Goal: Transaction & Acquisition: Book appointment/travel/reservation

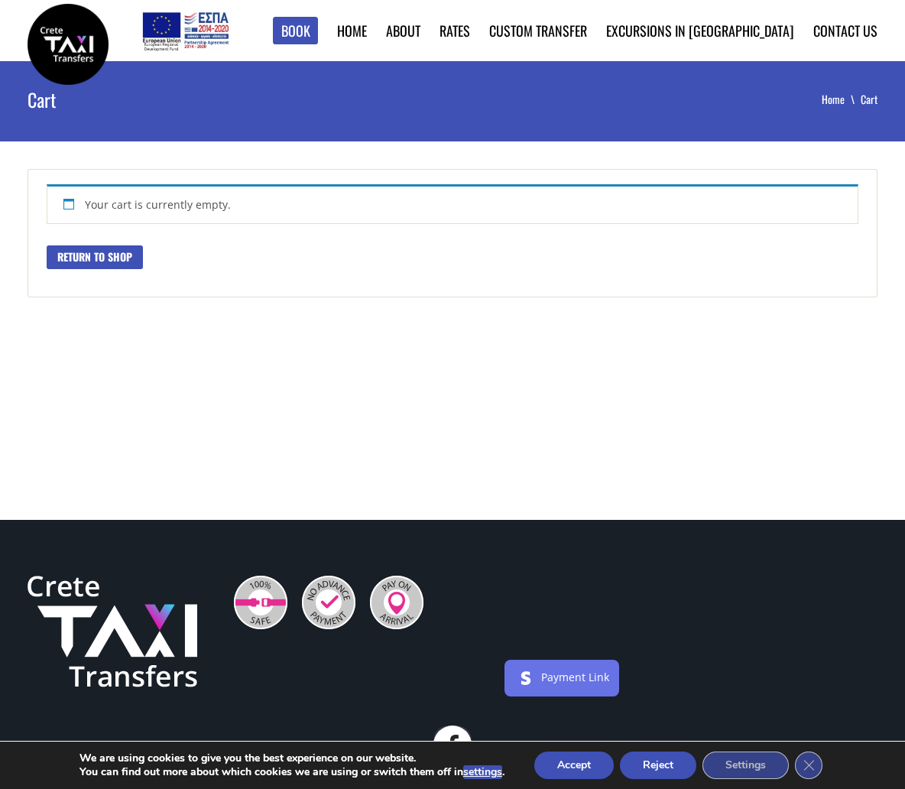
click at [106, 258] on link "Return to shop" at bounding box center [95, 257] width 96 height 24
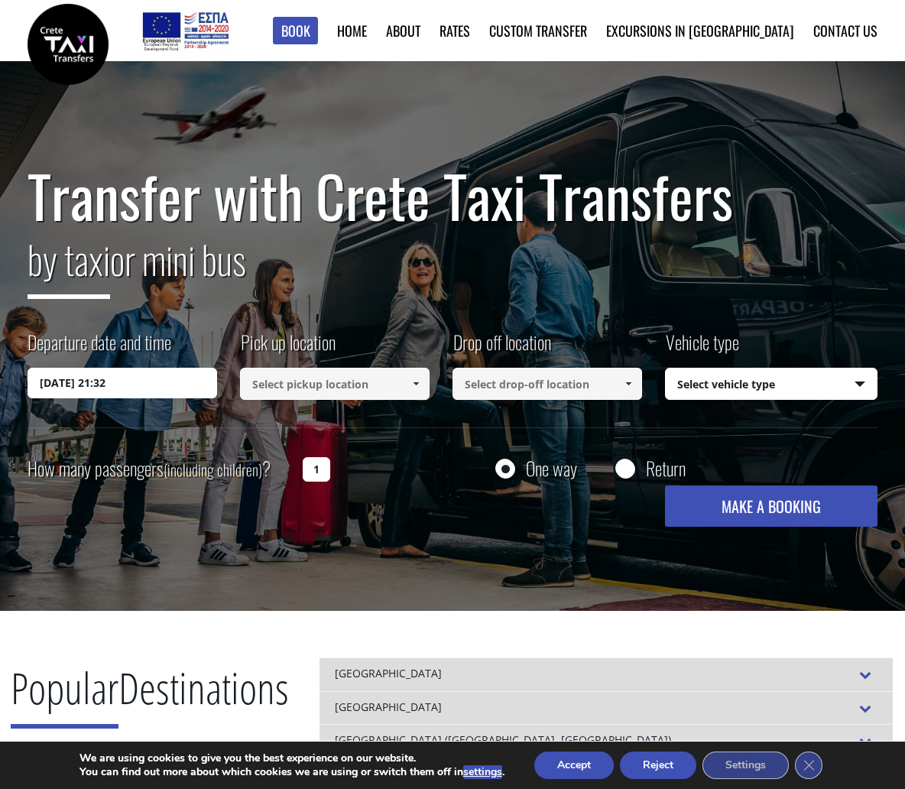
click at [161, 382] on input "31/08/2025 21:32" at bounding box center [123, 383] width 190 height 31
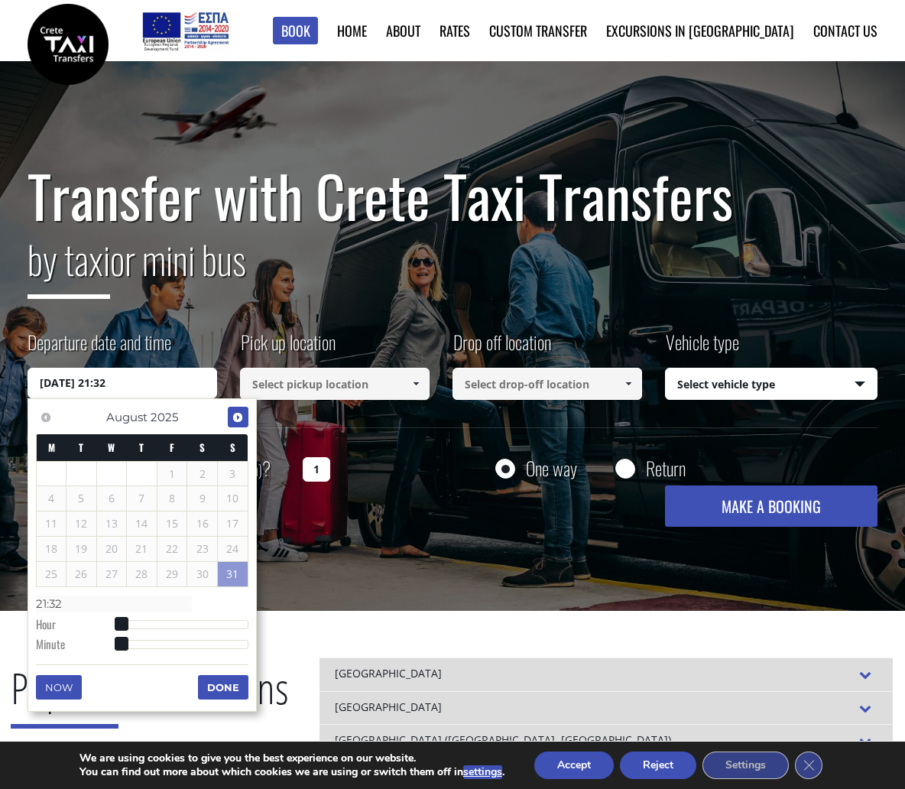
click at [241, 411] on span "Next" at bounding box center [238, 417] width 12 height 12
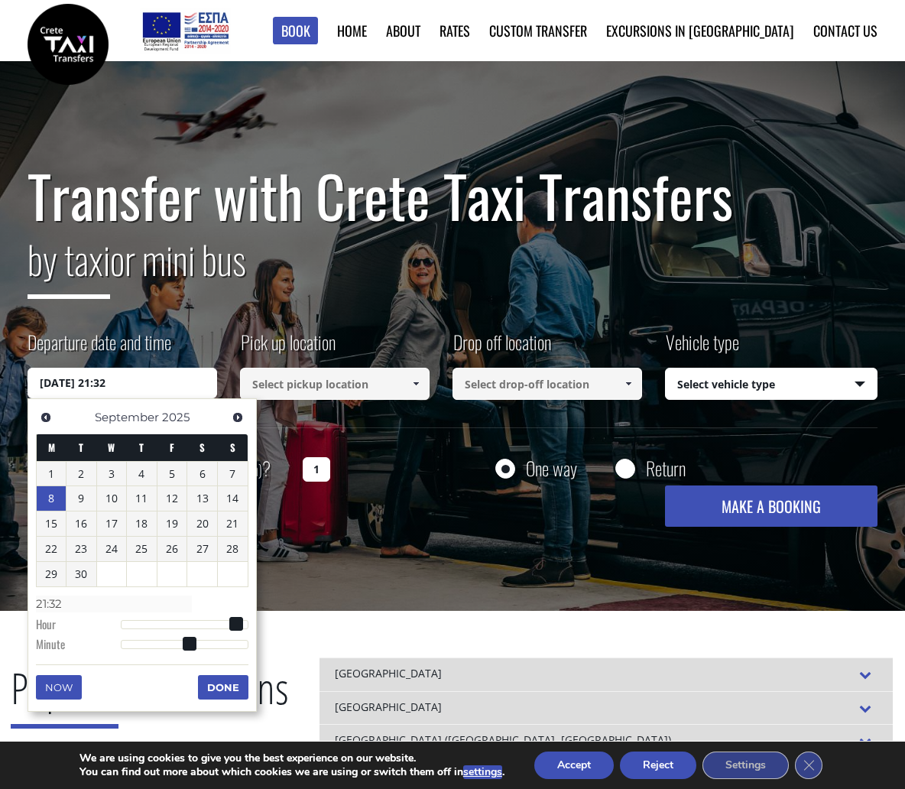
click at [58, 500] on link "8" at bounding box center [52, 498] width 30 height 24
type input "08/09/2025 01:00"
type input "01:00"
type input "08/09/2025 02:00"
type input "02:00"
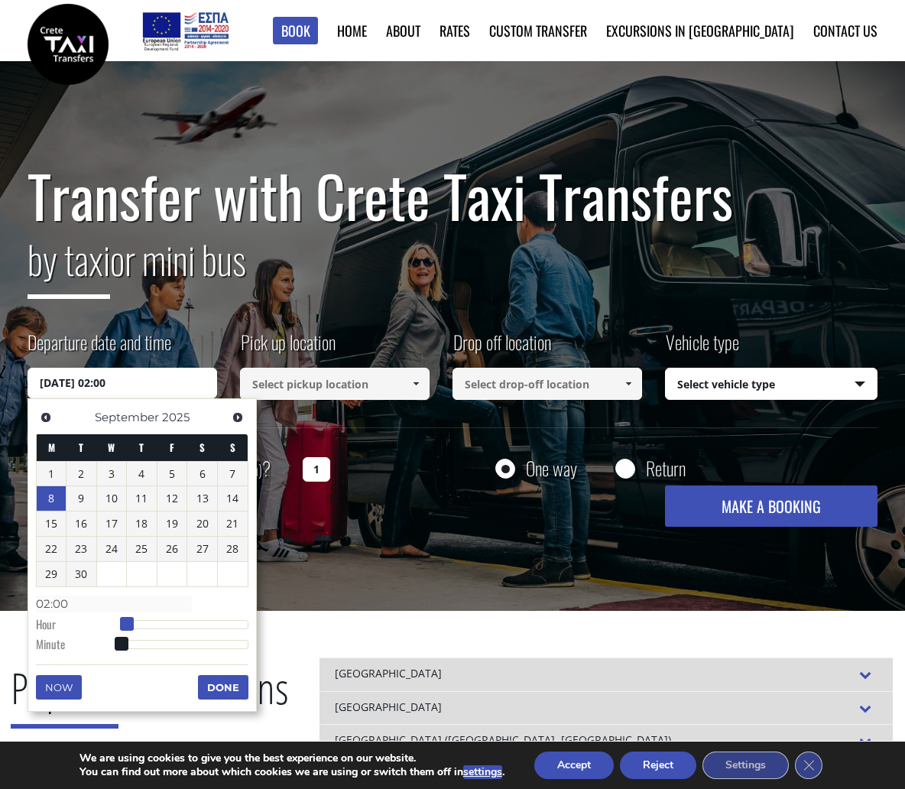
type input "08/09/2025 03:00"
type input "03:00"
type input "08/09/2025 04:00"
type input "04:00"
type input "08/09/2025 05:00"
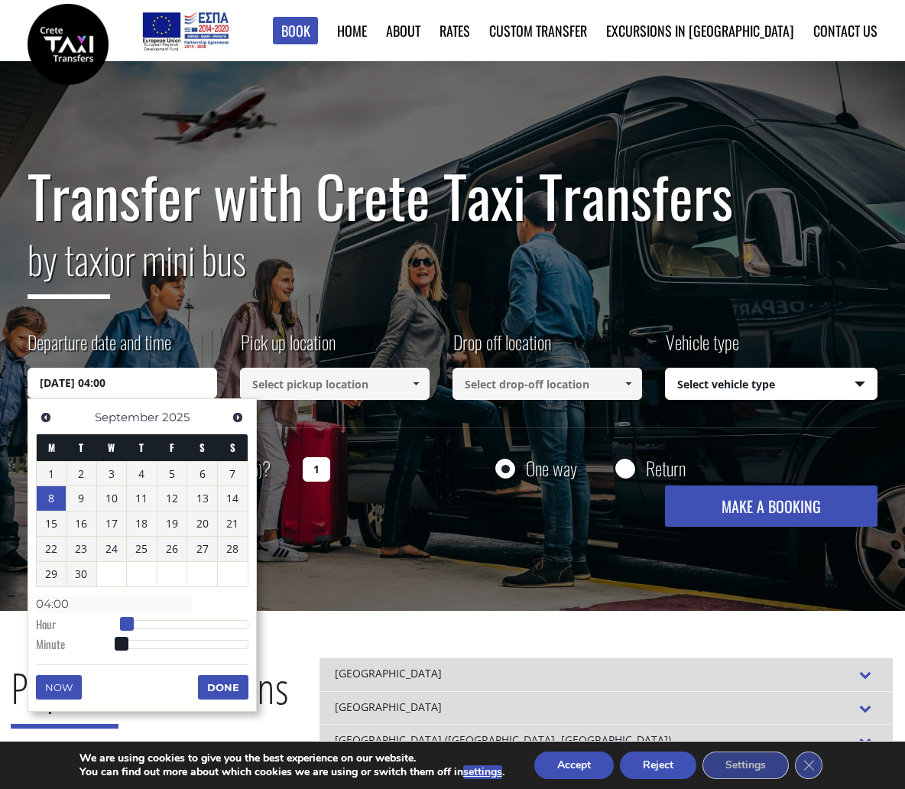
type input "05:00"
type input "08/09/2025 06:00"
type input "06:00"
type input "08/09/2025 07:00"
type input "07:00"
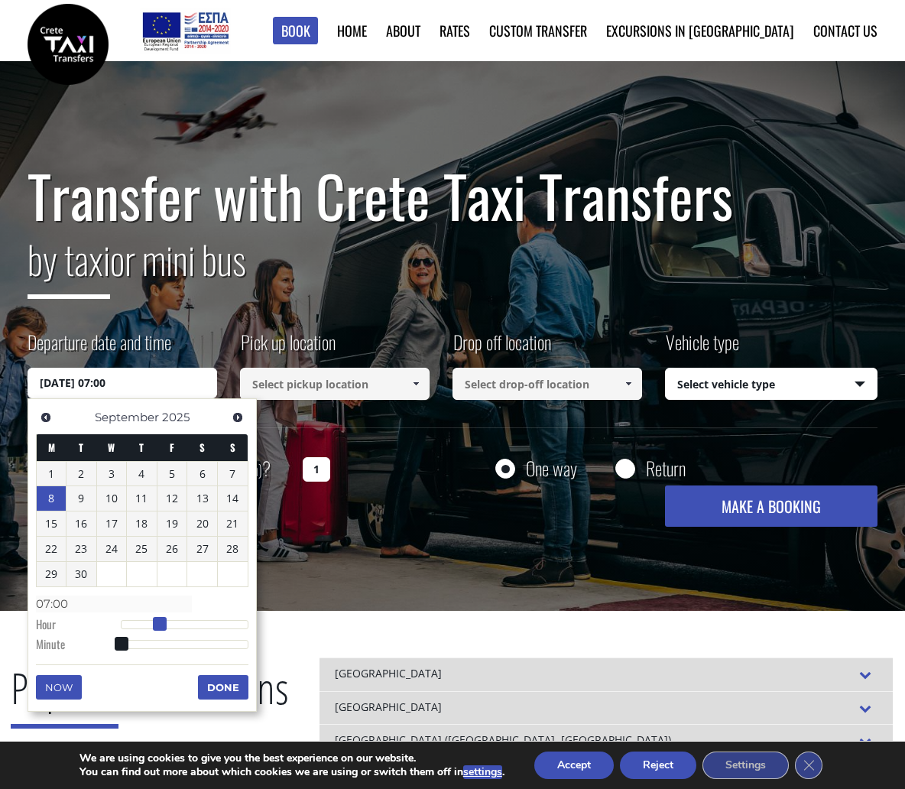
type input "08/09/2025 08:00"
type input "08:00"
drag, startPoint x: 119, startPoint y: 622, endPoint x: 164, endPoint y: 627, distance: 44.6
click at [164, 627] on span at bounding box center [165, 624] width 14 height 14
type input "08/09/2025 08:02"
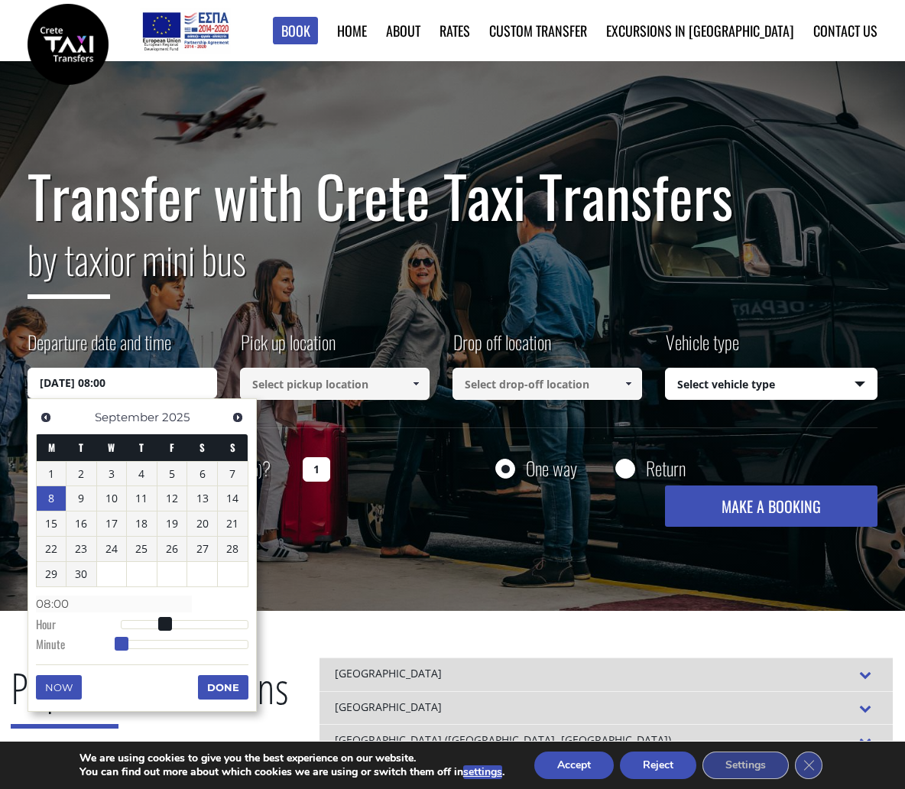
type input "08:02"
type input "08/09/2025 08:04"
type input "08:04"
type input "08/09/2025 08:07"
type input "08:07"
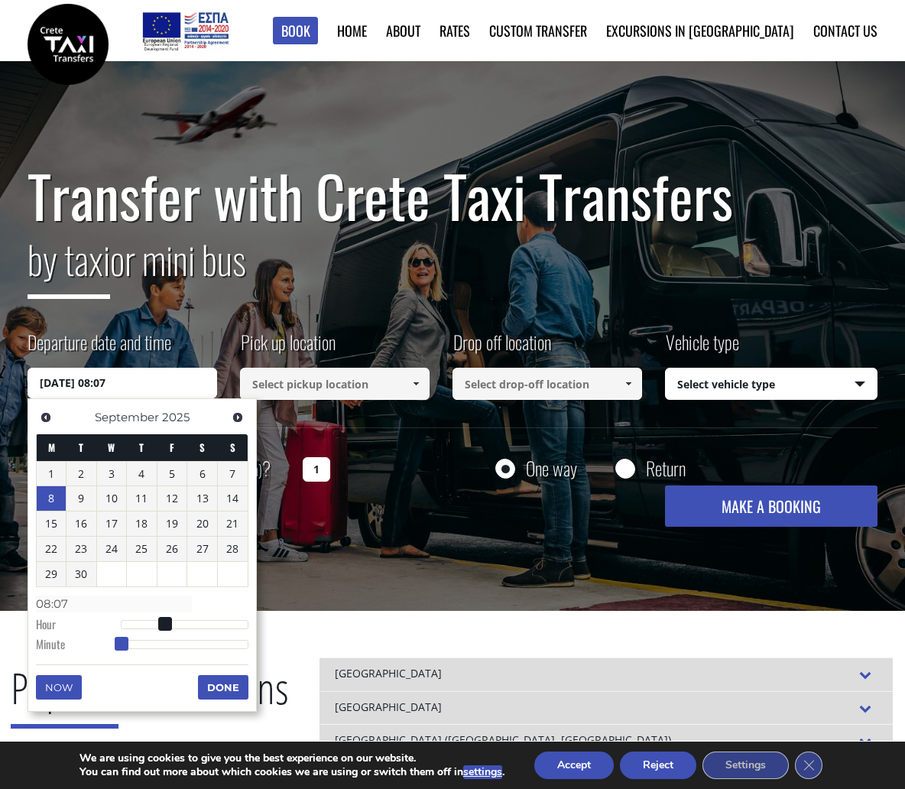
type input "08/09/2025 08:10"
type input "08:10"
type input "08/09/2025 08:13"
type input "08:13"
type input "08/09/2025 08:15"
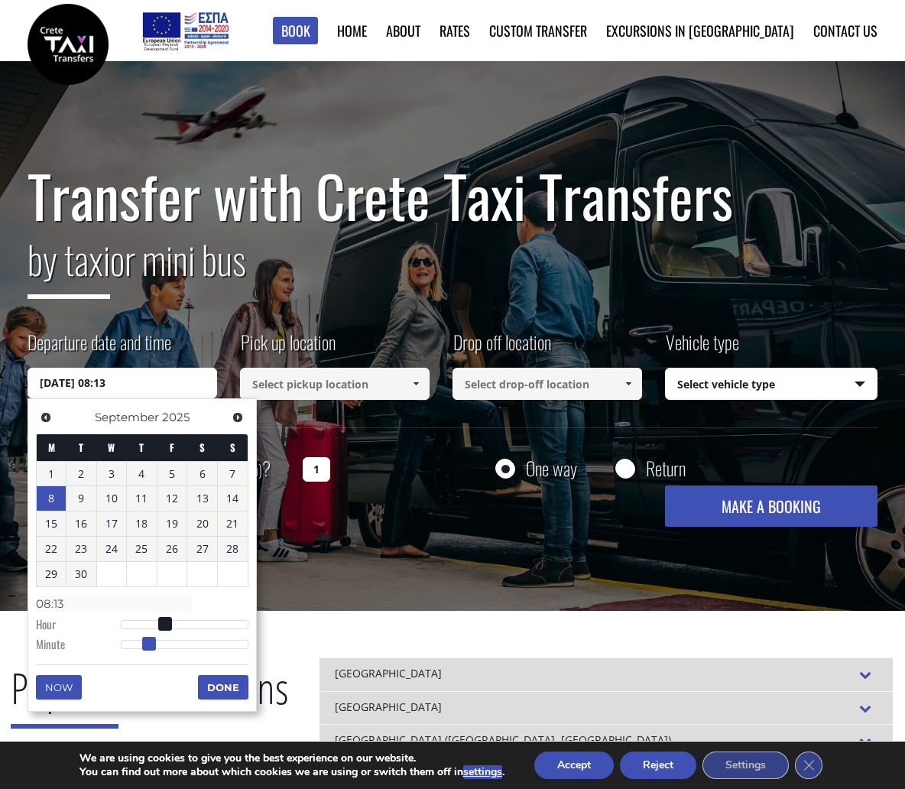
type input "08:15"
type input "08/09/2025 08:16"
type input "08:16"
type input "08/09/2025 08:17"
type input "08:17"
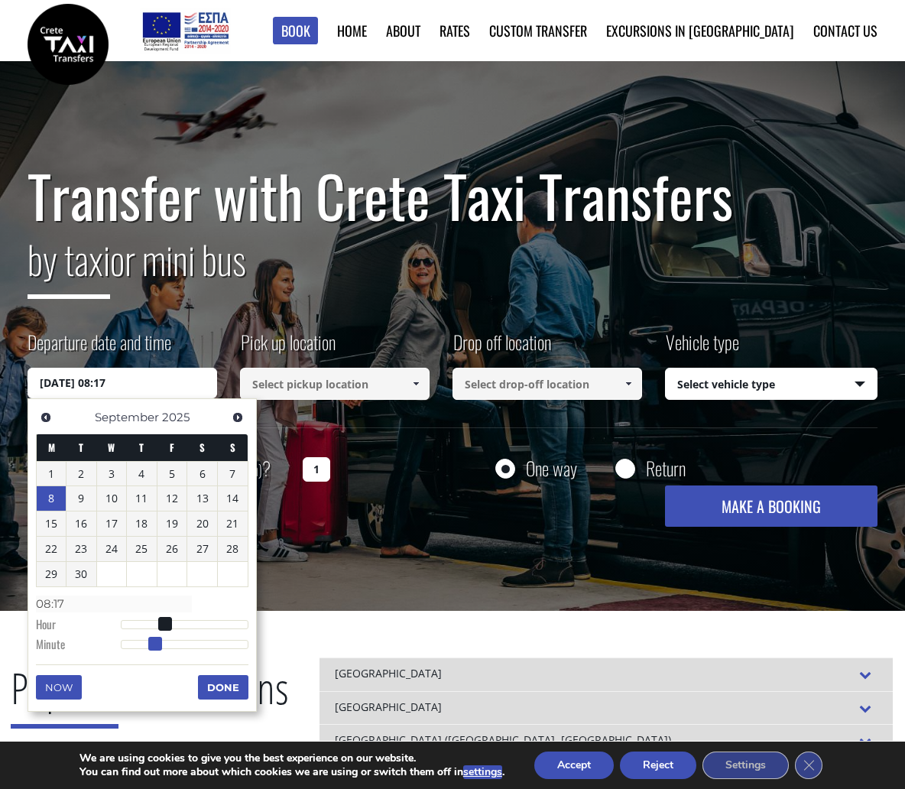
type input "08/09/2025 08:18"
type input "08:18"
type input "08/09/2025 08:20"
type input "08:20"
type input "08/09/2025 08:21"
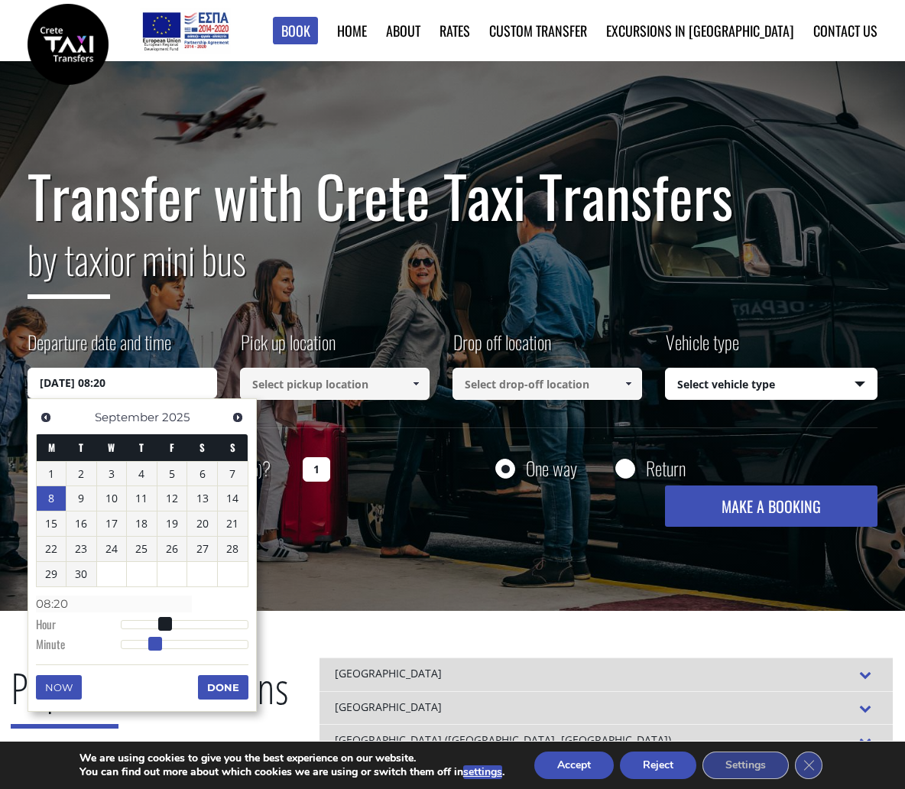
type input "08:21"
type input "08/09/2025 08:22"
type input "08:22"
type input "08/09/2025 08:23"
type input "08:23"
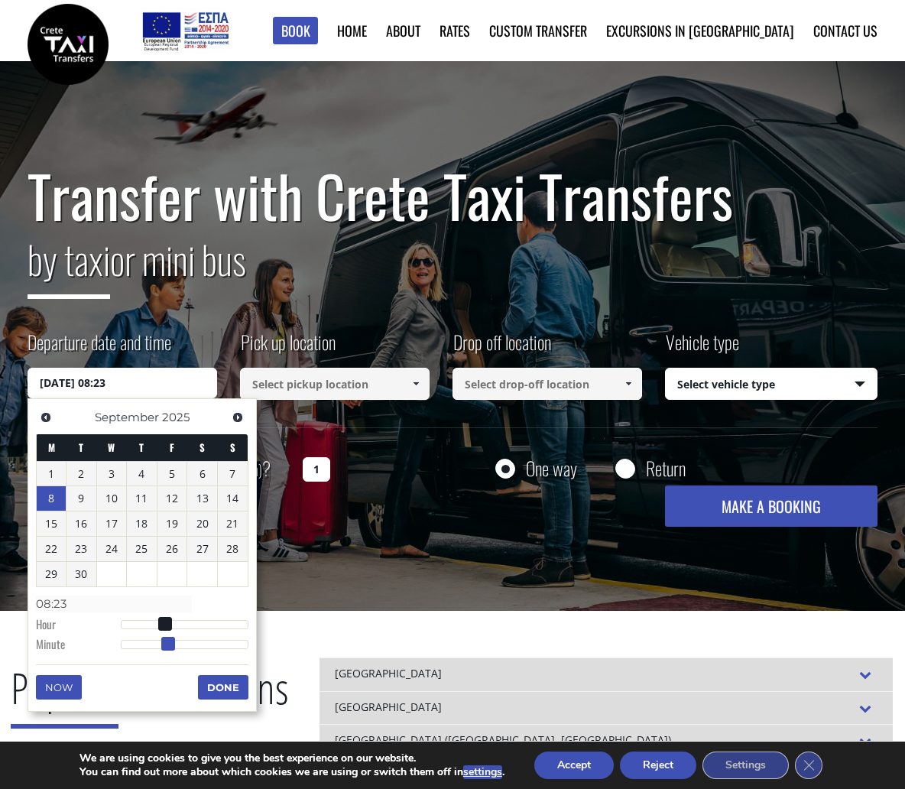
type input "08/09/2025 08:24"
type input "08:24"
type input "08/09/2025 08:25"
type input "08:25"
type input "08/09/2025 08:26"
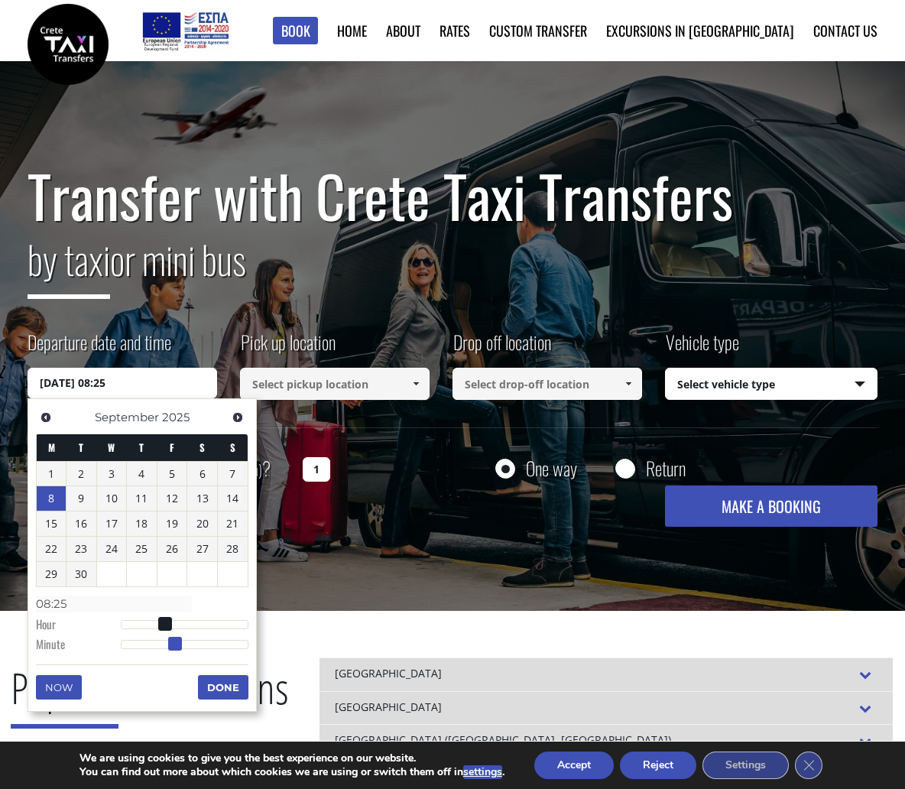
type input "08:26"
type input "08/09/2025 08:27"
type input "08:27"
type input "08/09/2025 08:28"
type input "08:28"
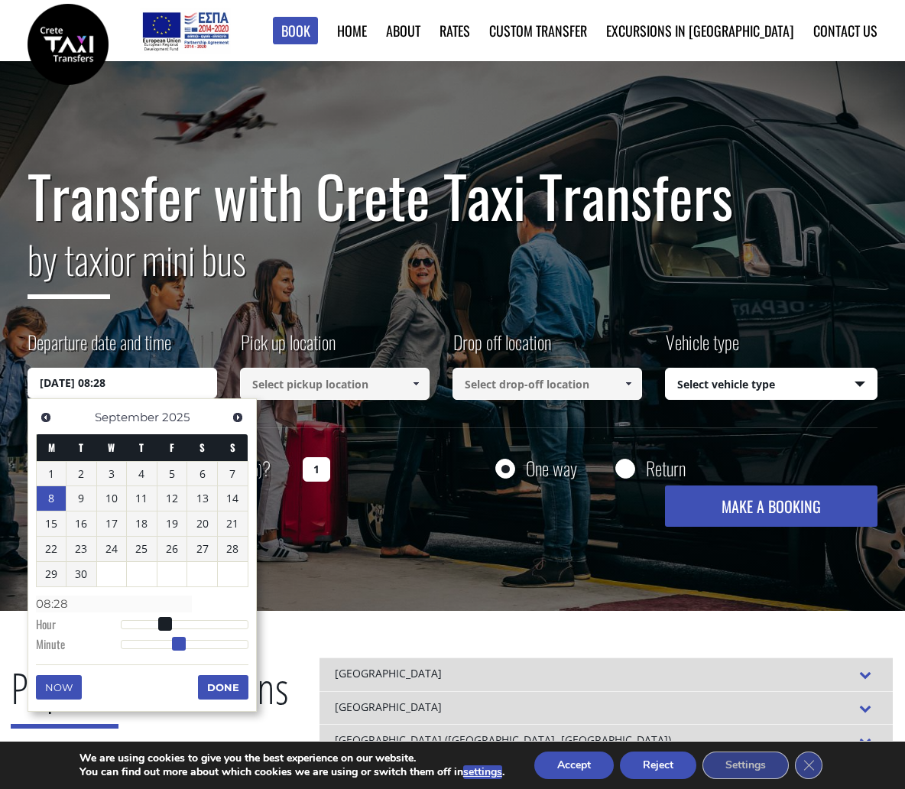
type input "08/09/2025 08:29"
type input "08:29"
type input "08/09/2025 08:30"
type input "08:30"
drag, startPoint x: 120, startPoint y: 644, endPoint x: 184, endPoint y: 648, distance: 63.6
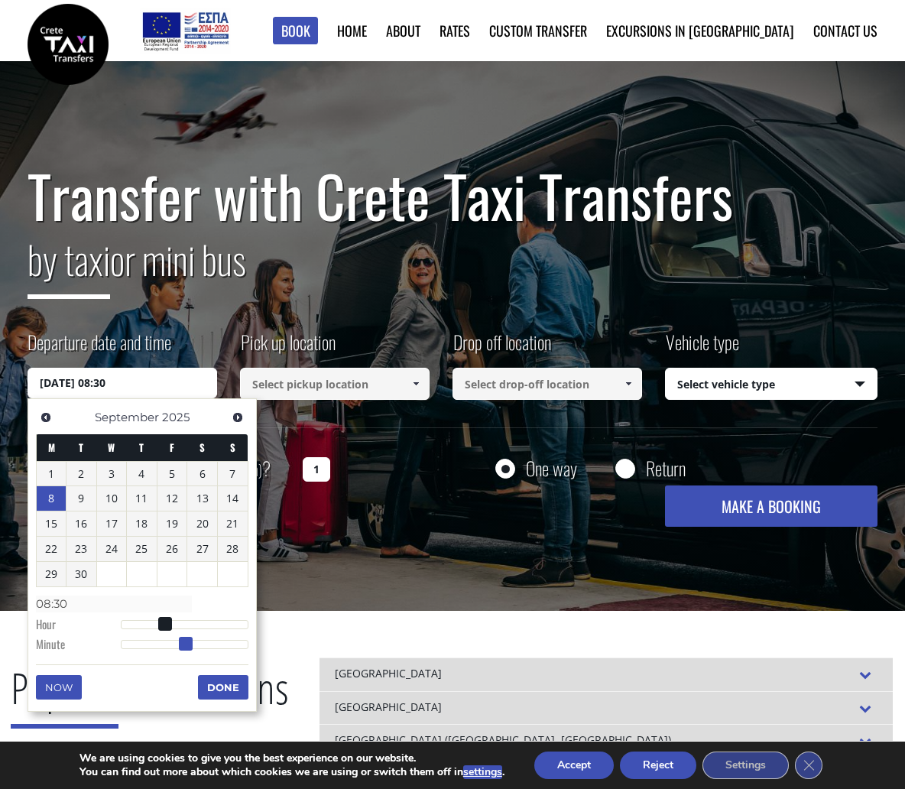
click at [184, 648] on span at bounding box center [186, 644] width 14 height 14
click at [223, 692] on button "Done" at bounding box center [223, 687] width 50 height 24
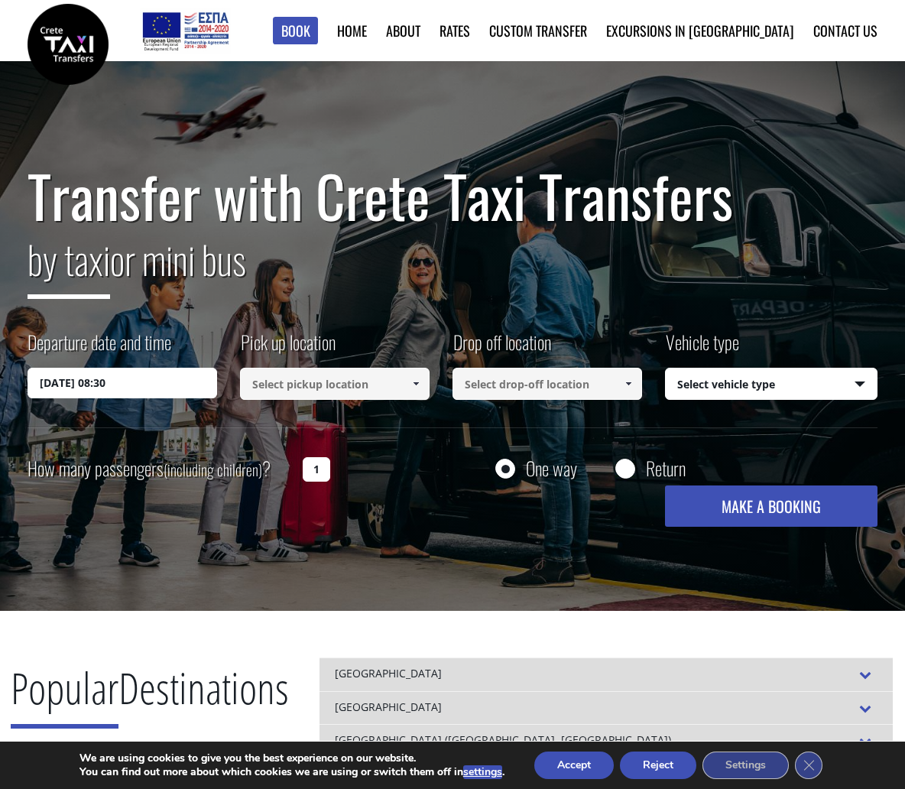
click at [329, 375] on input at bounding box center [335, 384] width 190 height 32
click at [418, 380] on span at bounding box center [416, 384] width 12 height 12
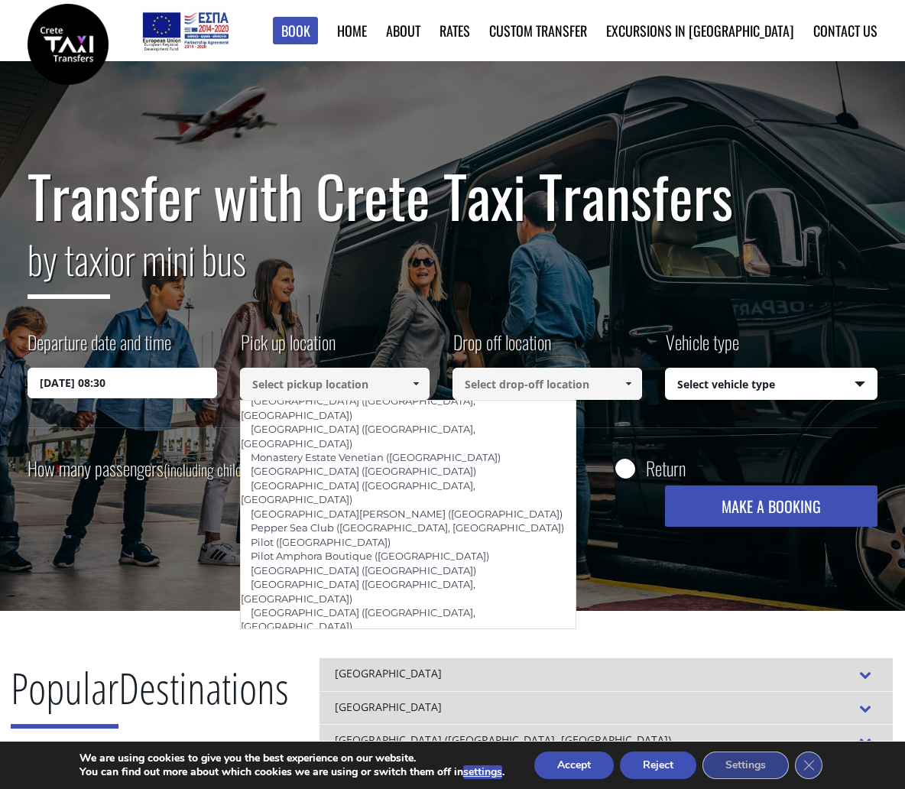
scroll to position [887, 0]
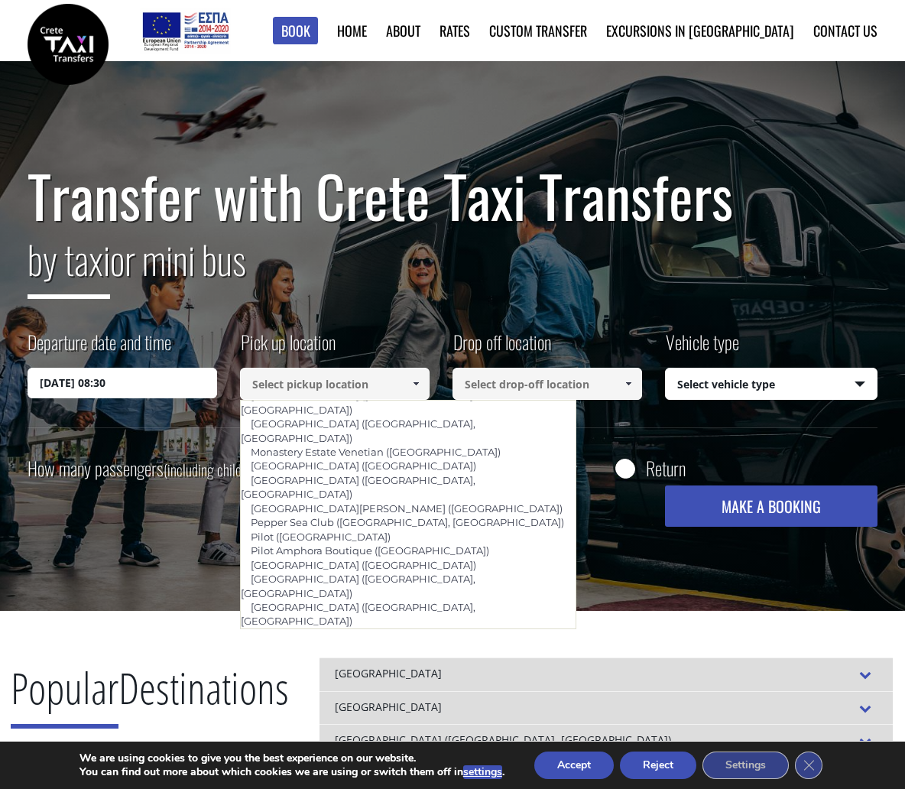
click at [354, 780] on link "Vantaris Palace (Georgioupolis, Chania)" at bounding box center [357, 797] width 235 height 35
type input "Vantaris Palace (Georgioupolis, Chania)"
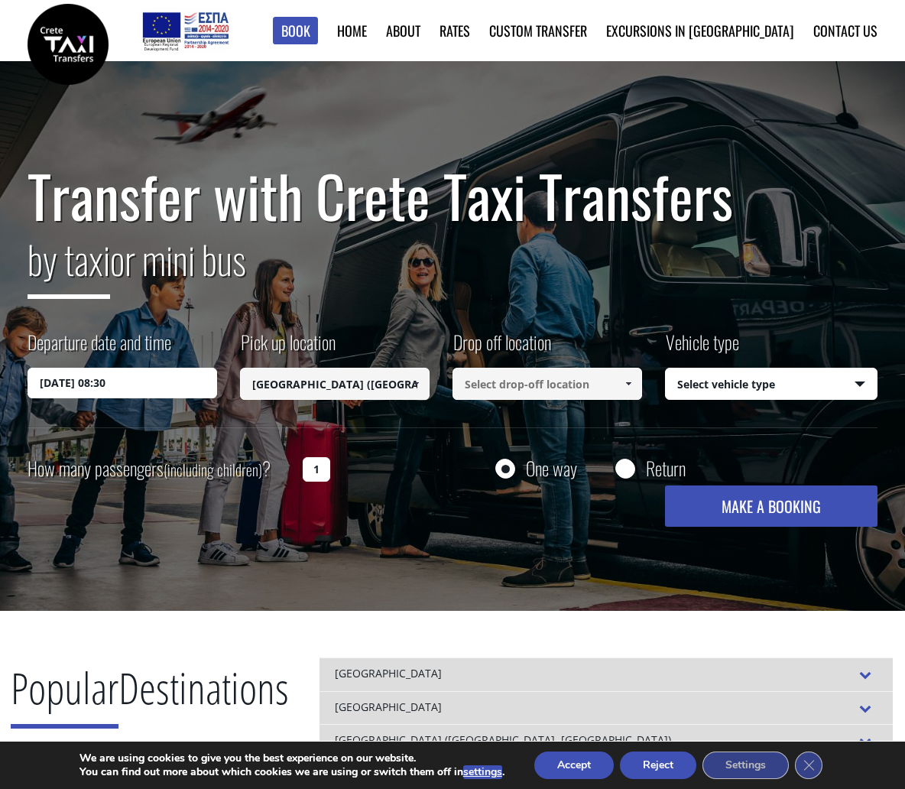
click at [523, 384] on input at bounding box center [548, 384] width 190 height 32
click at [629, 389] on span at bounding box center [628, 384] width 12 height 12
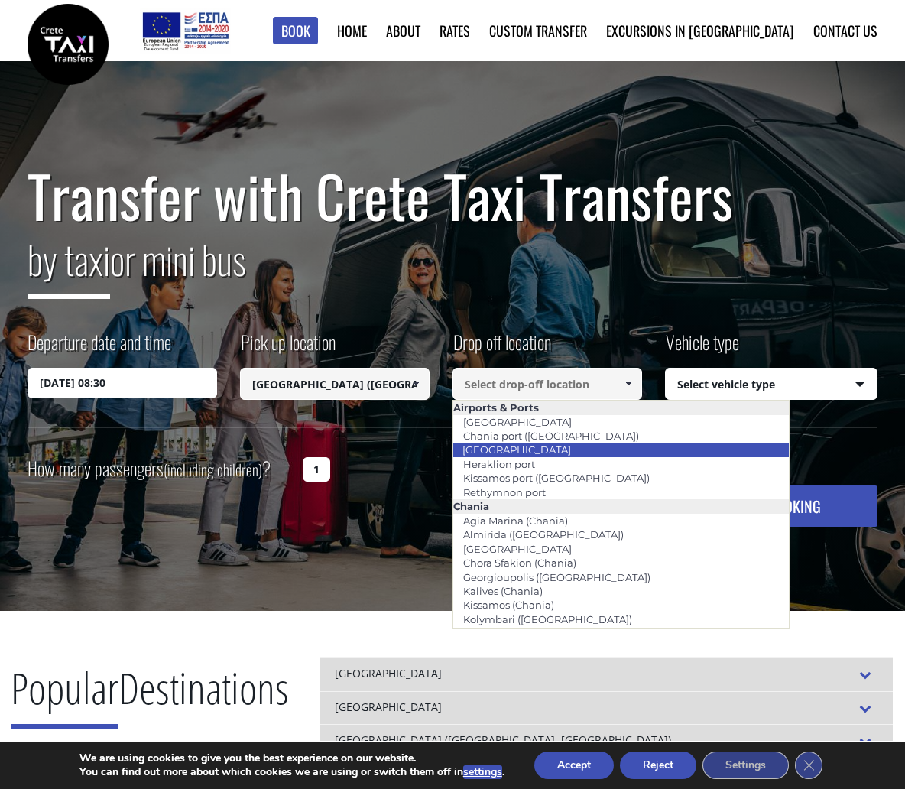
click at [580, 450] on li "Heraklion airport" at bounding box center [621, 450] width 336 height 14
type input "Heraklion airport"
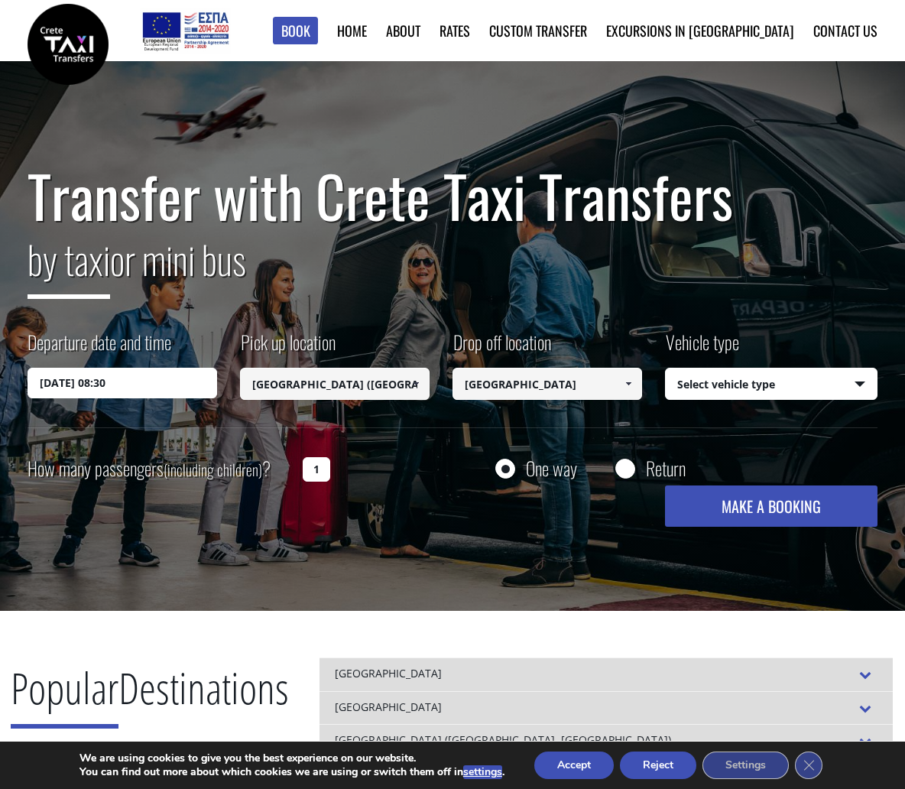
click at [723, 385] on select "Select vehicle type Taxi (4 passengers) Mercedes E Class Mini Van (7 passengers…" at bounding box center [771, 385] width 211 height 32
select select "541"
click at [666, 369] on select "Select vehicle type Taxi (4 passengers) Mercedes E Class Mini Van (7 passengers…" at bounding box center [771, 385] width 211 height 32
click at [317, 469] on input "1" at bounding box center [317, 469] width 28 height 24
type input "4"
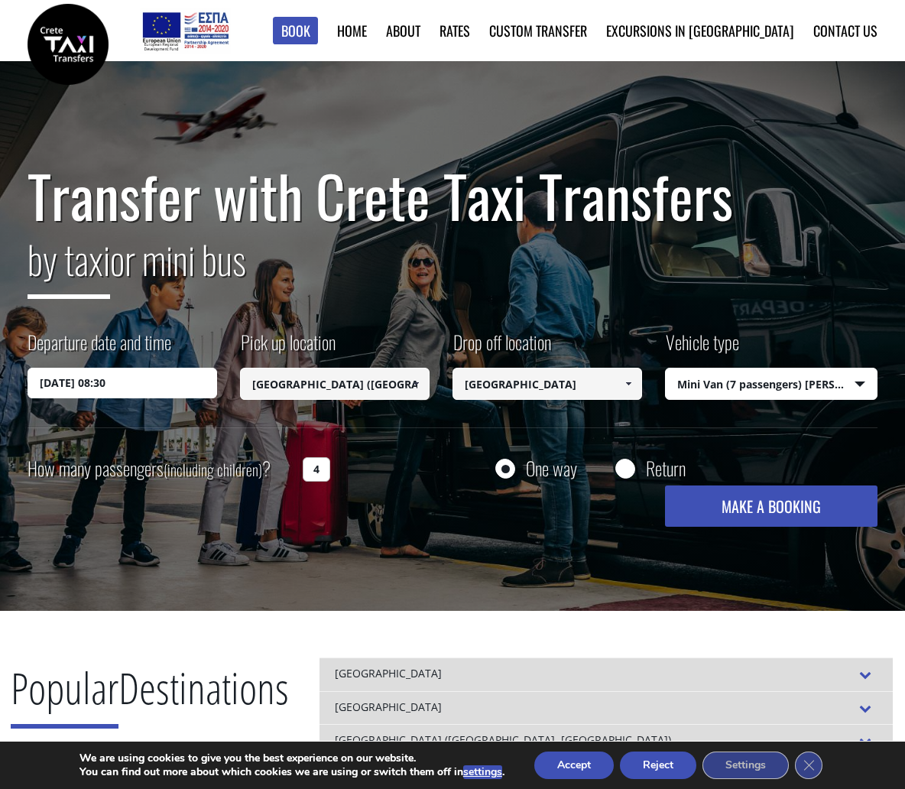
click at [747, 518] on button "MAKE A BOOKING" at bounding box center [771, 506] width 213 height 41
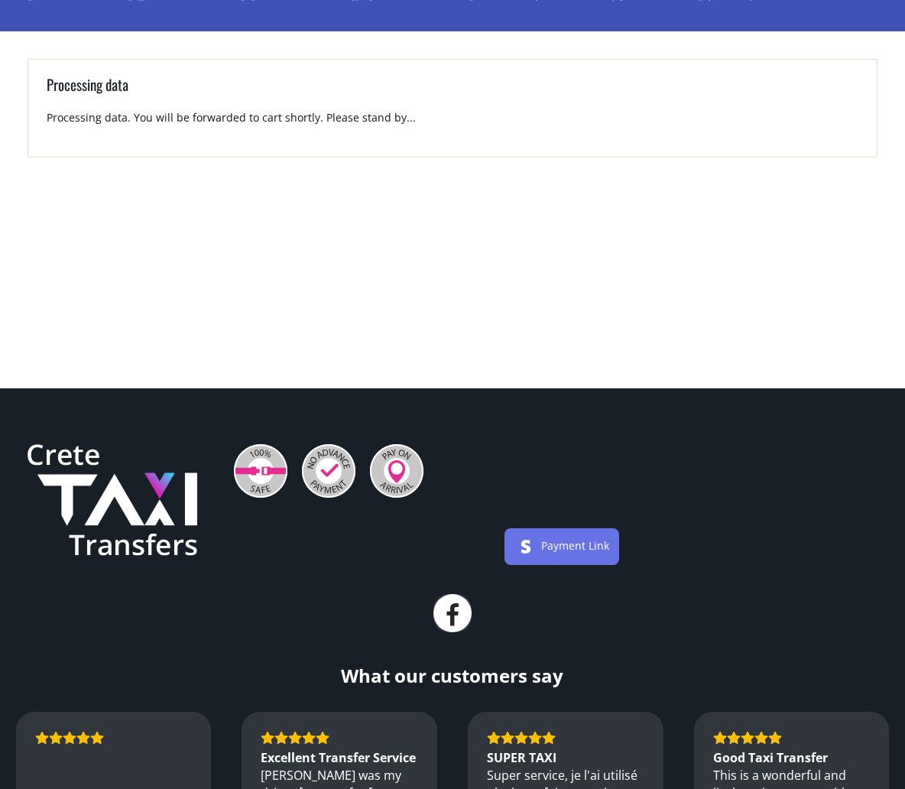
scroll to position [134, 0]
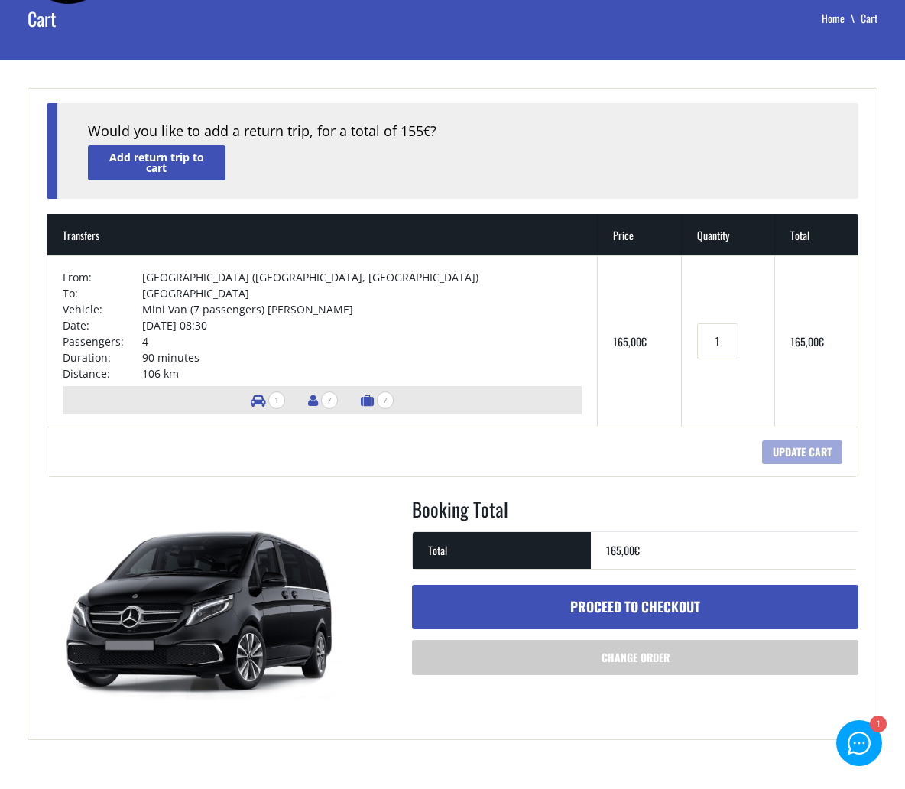
scroll to position [64, 0]
